Goal: Information Seeking & Learning: Find specific fact

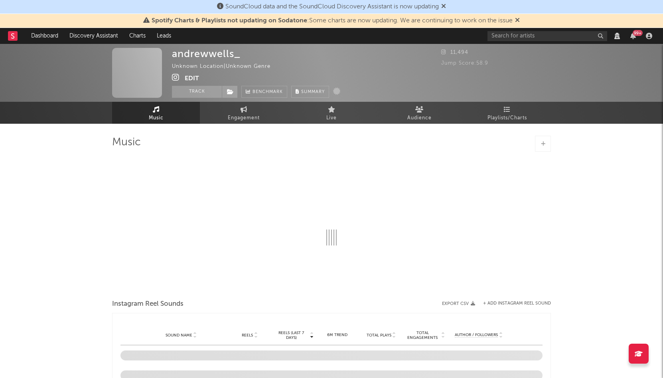
select select "View all"
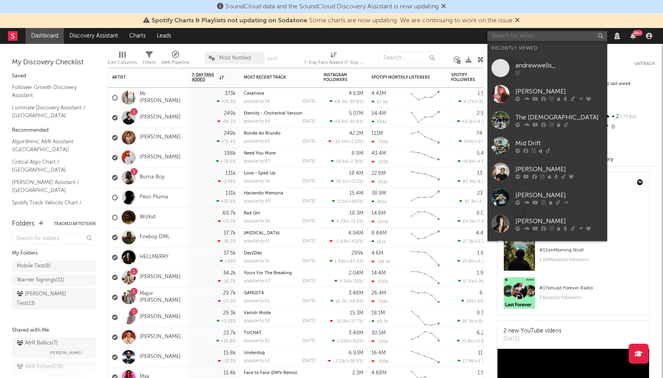
click at [518, 36] on input "text" at bounding box center [548, 36] width 120 height 10
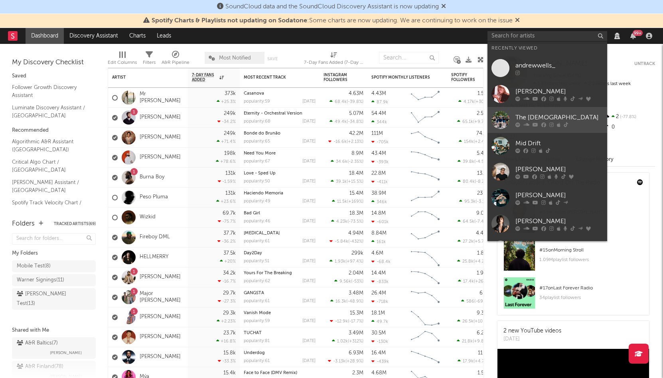
click at [518, 114] on div "The [DEMOGRAPHIC_DATA]" at bounding box center [560, 118] width 88 height 10
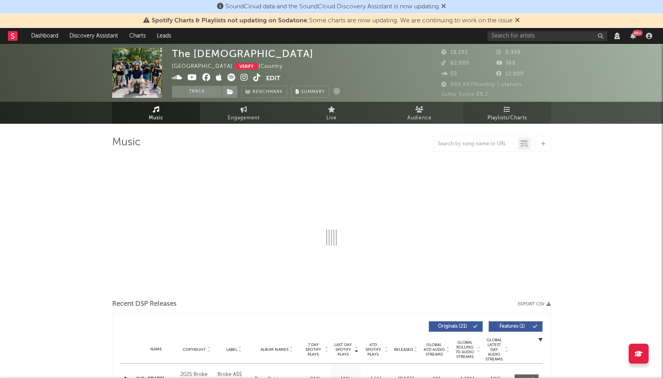
select select "6m"
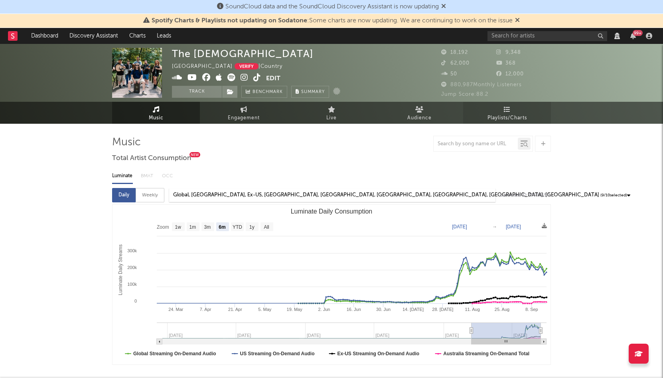
click at [500, 113] on link "Playlists/Charts" at bounding box center [507, 113] width 88 height 22
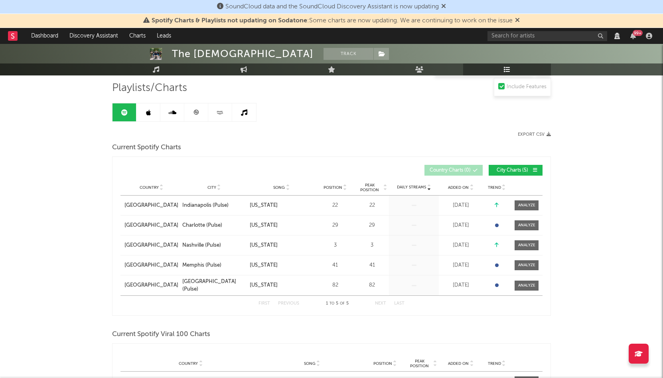
scroll to position [54, 0]
click at [518, 202] on span at bounding box center [527, 206] width 24 height 10
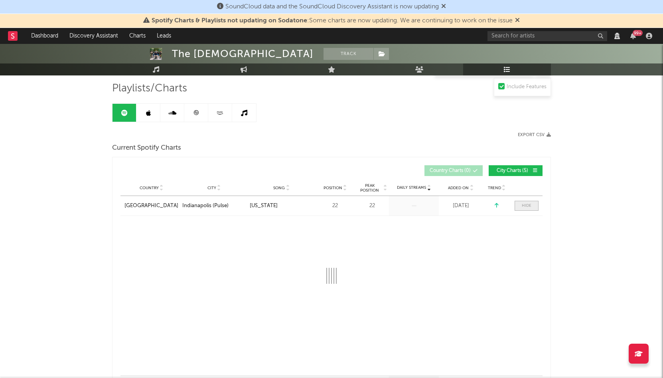
click at [518, 202] on span at bounding box center [527, 206] width 24 height 10
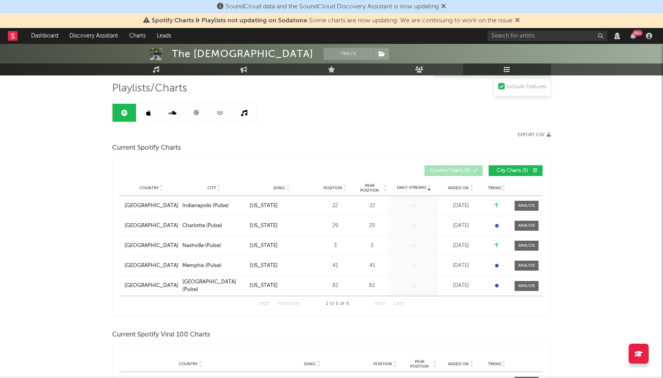
click at [460, 188] on span "Added On" at bounding box center [458, 188] width 21 height 5
click at [548, 38] on input "text" at bounding box center [548, 36] width 120 height 10
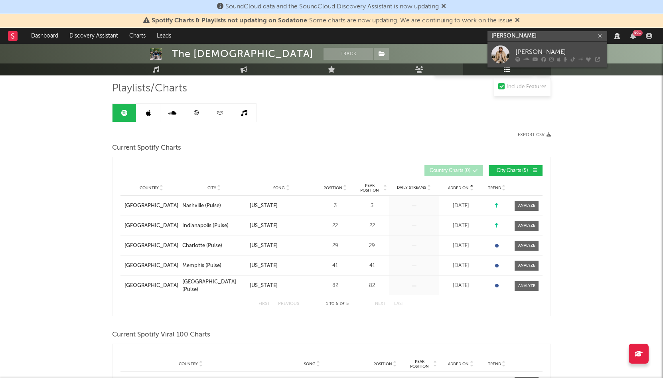
type input "[PERSON_NAME]"
click at [541, 50] on div "[PERSON_NAME]" at bounding box center [560, 52] width 88 height 10
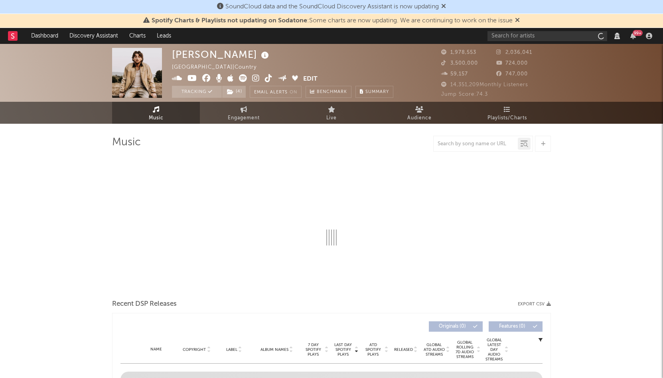
click at [509, 94] on div "Jump Score: 74.3" at bounding box center [496, 95] width 110 height 10
click at [496, 117] on span "Playlists/Charts" at bounding box center [508, 118] width 40 height 10
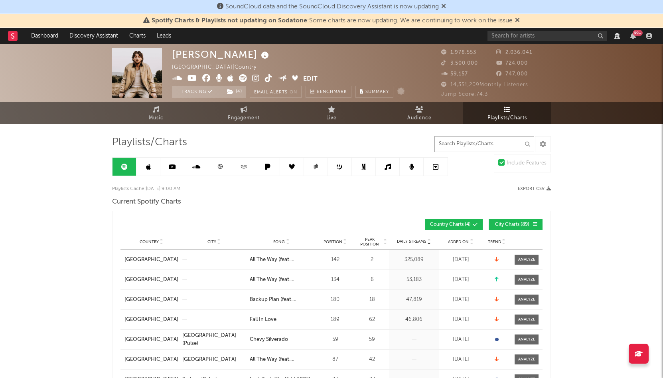
click at [465, 145] on input "text" at bounding box center [485, 144] width 100 height 16
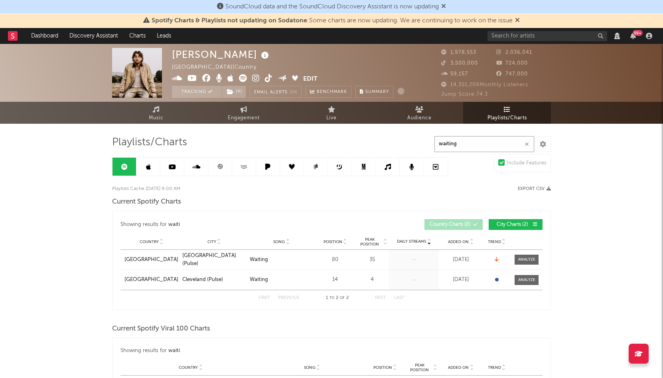
type input "waiting"
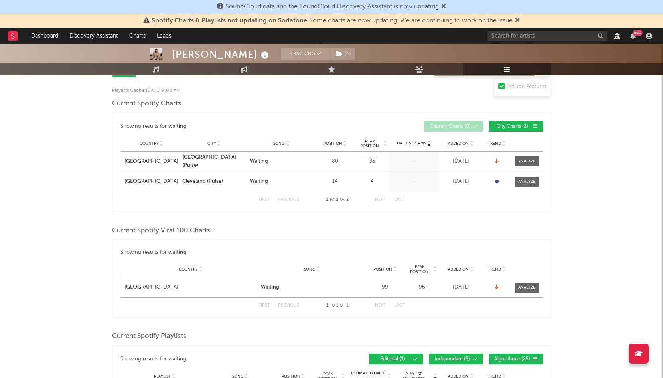
scroll to position [99, 0]
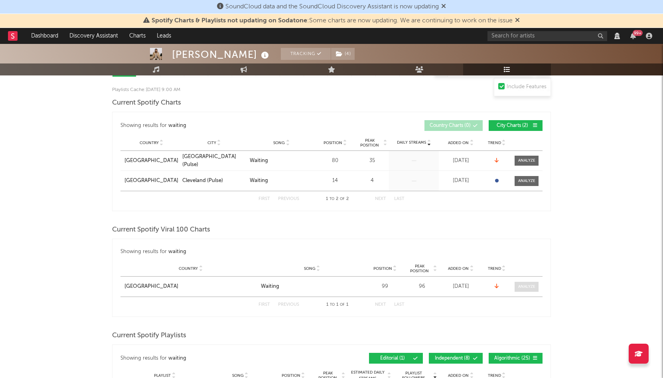
click at [528, 287] on div at bounding box center [526, 287] width 17 height 6
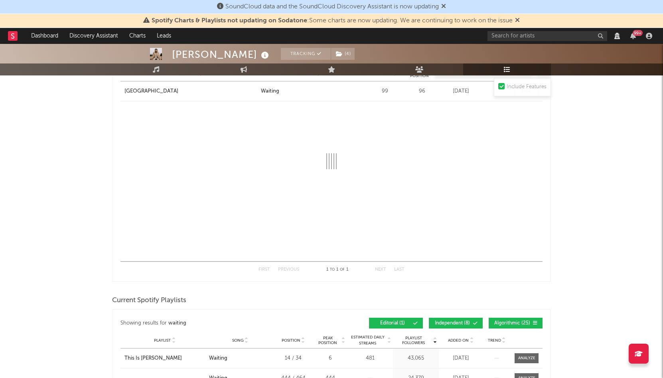
select select "1w"
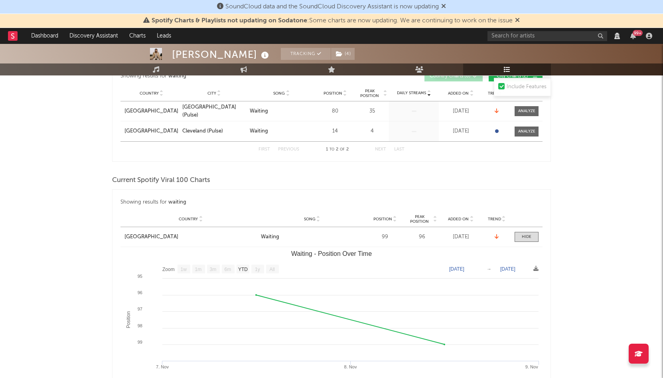
scroll to position [150, 0]
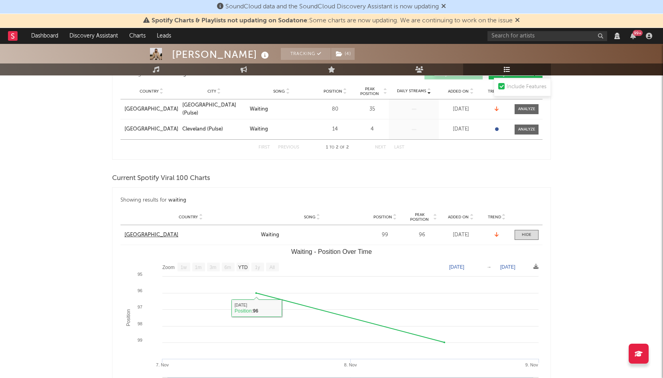
click at [133, 236] on div "[GEOGRAPHIC_DATA]" at bounding box center [151, 235] width 54 height 8
click at [530, 240] on div "Country Canada City Song Waiting Position 99 Peak Position 96 Estimated Daily S…" at bounding box center [332, 235] width 422 height 20
click at [530, 235] on div at bounding box center [527, 235] width 10 height 6
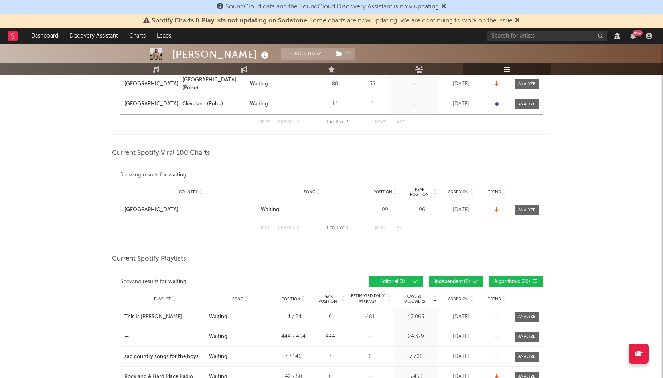
scroll to position [0, 0]
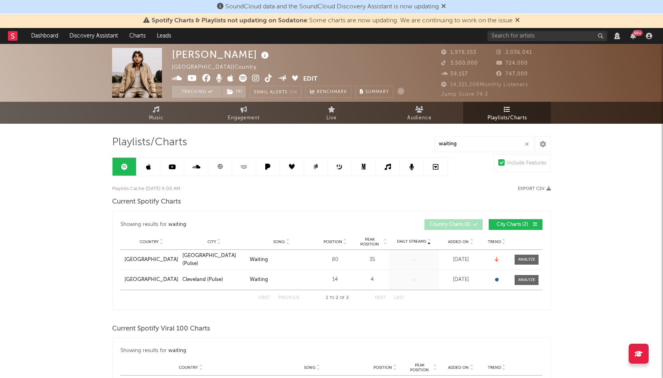
click at [525, 142] on icon "button" at bounding box center [527, 144] width 4 height 5
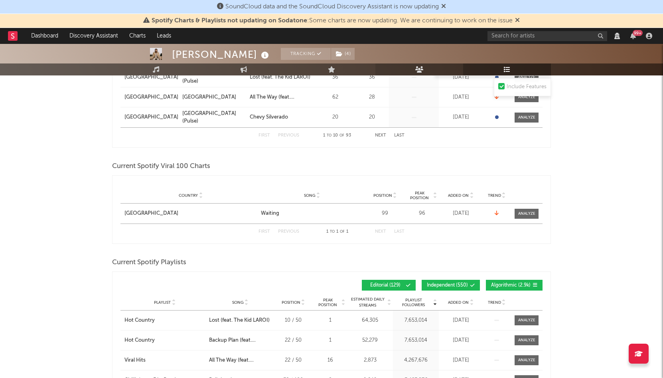
scroll to position [337, 0]
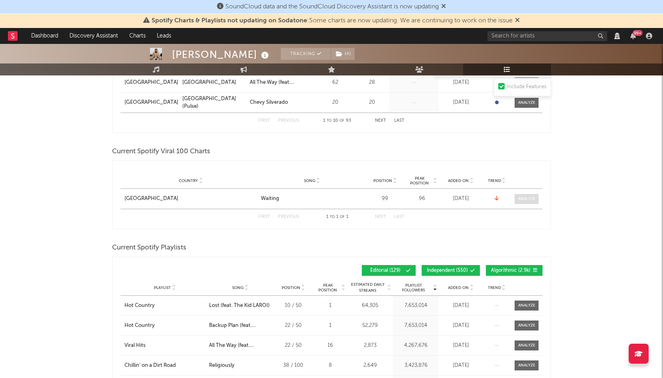
click at [517, 199] on span at bounding box center [527, 199] width 24 height 10
select select "1w"
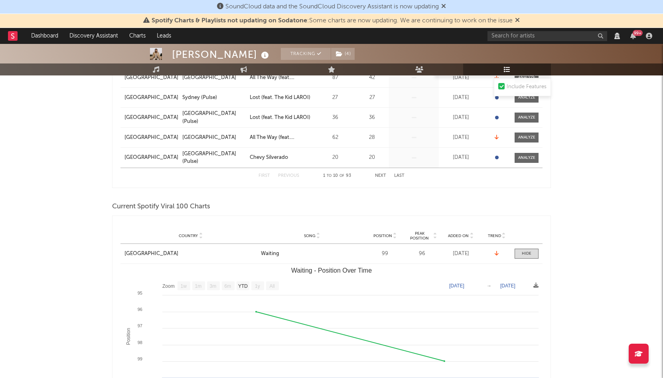
scroll to position [384, 0]
